Goal: Contribute content

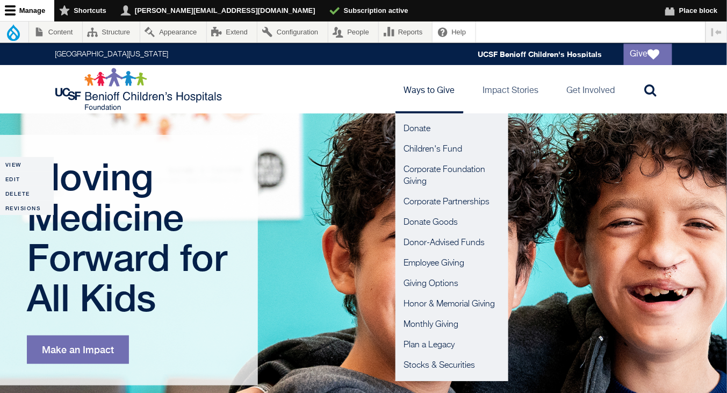
click at [422, 94] on link "Ways to Give" at bounding box center [429, 89] width 68 height 48
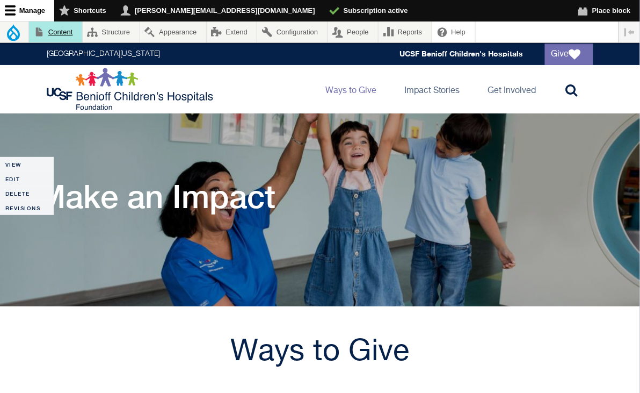
click at [69, 31] on link "Content" at bounding box center [55, 31] width 53 height 21
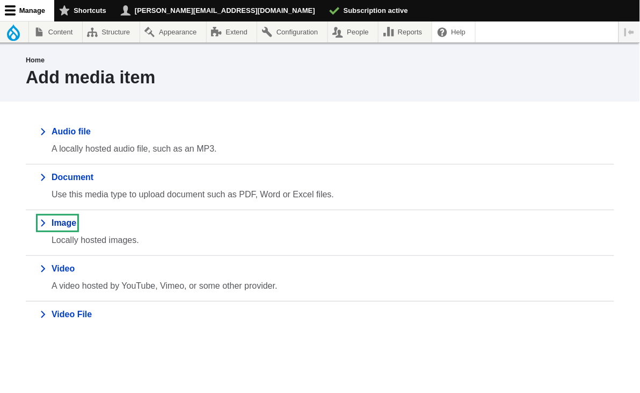
click at [67, 225] on link "Image" at bounding box center [58, 222] width 38 height 13
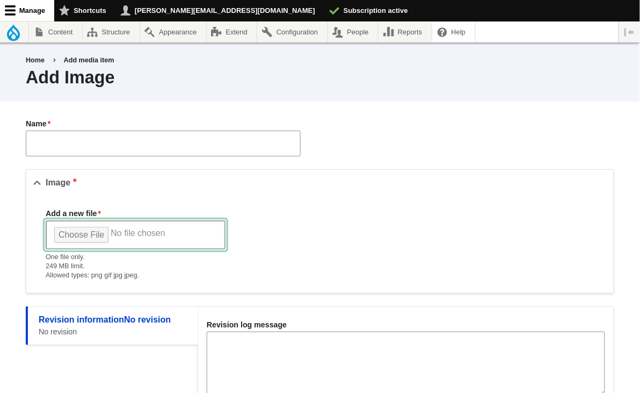
click at [87, 237] on input "Add a new file" at bounding box center [136, 234] width 180 height 29
